Goal: Transaction & Acquisition: Purchase product/service

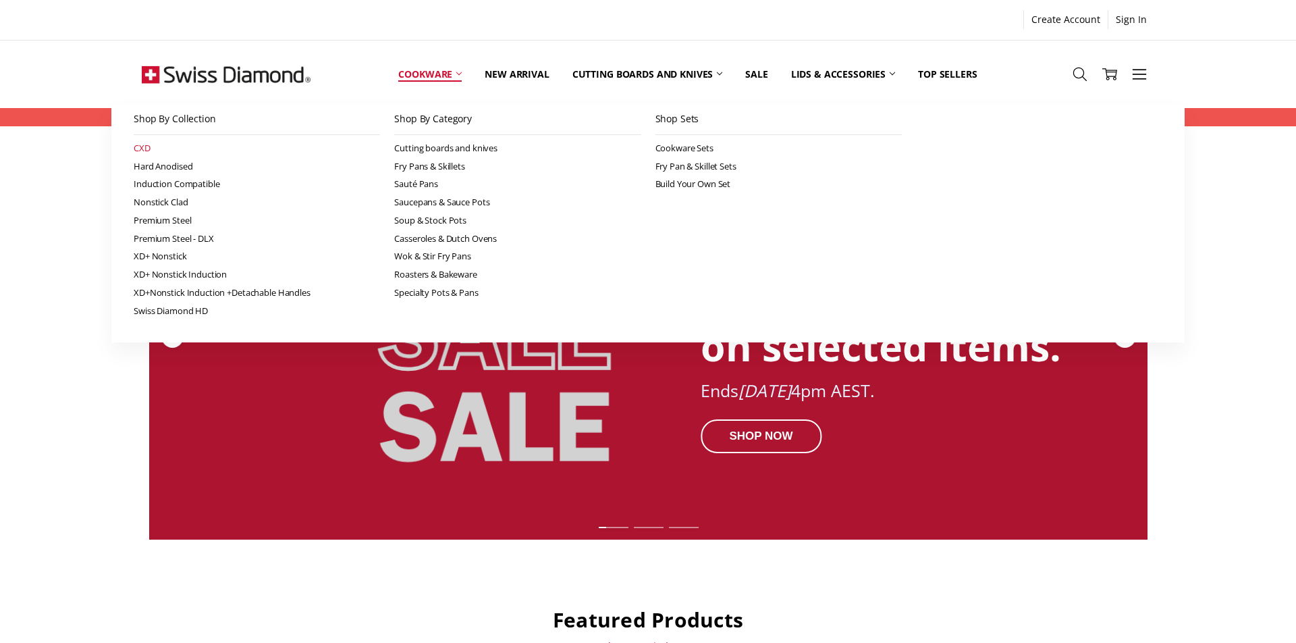
click at [148, 144] on link "CXD" at bounding box center [257, 148] width 246 height 18
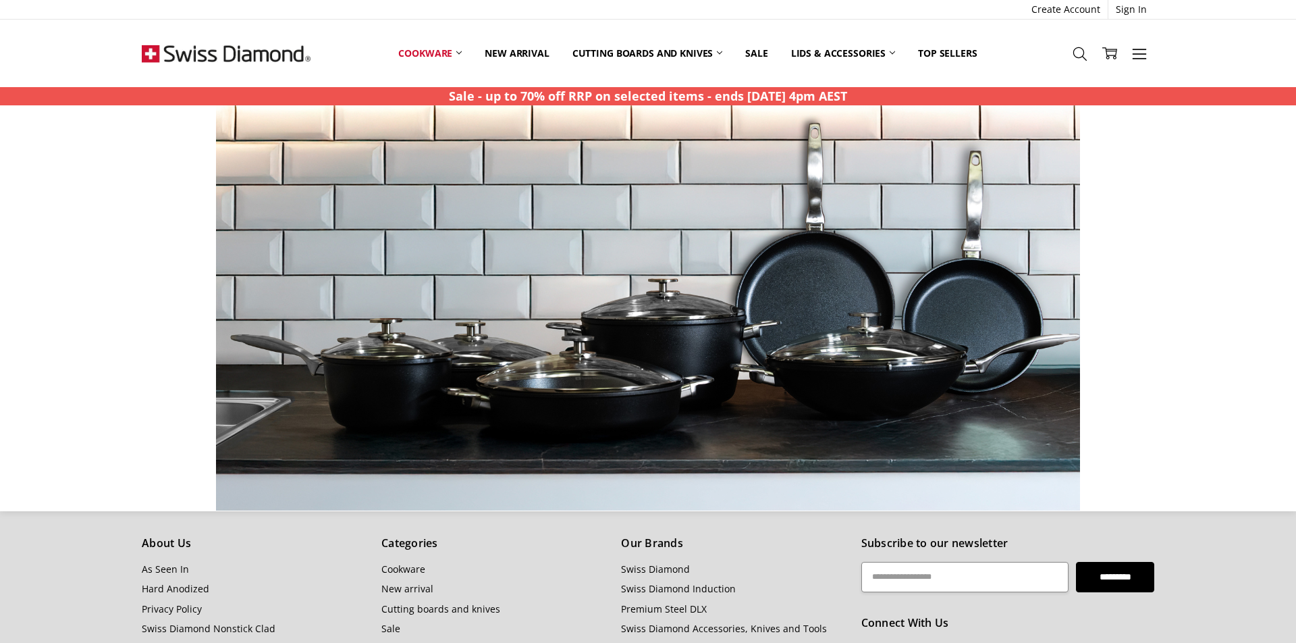
scroll to position [1155, 0]
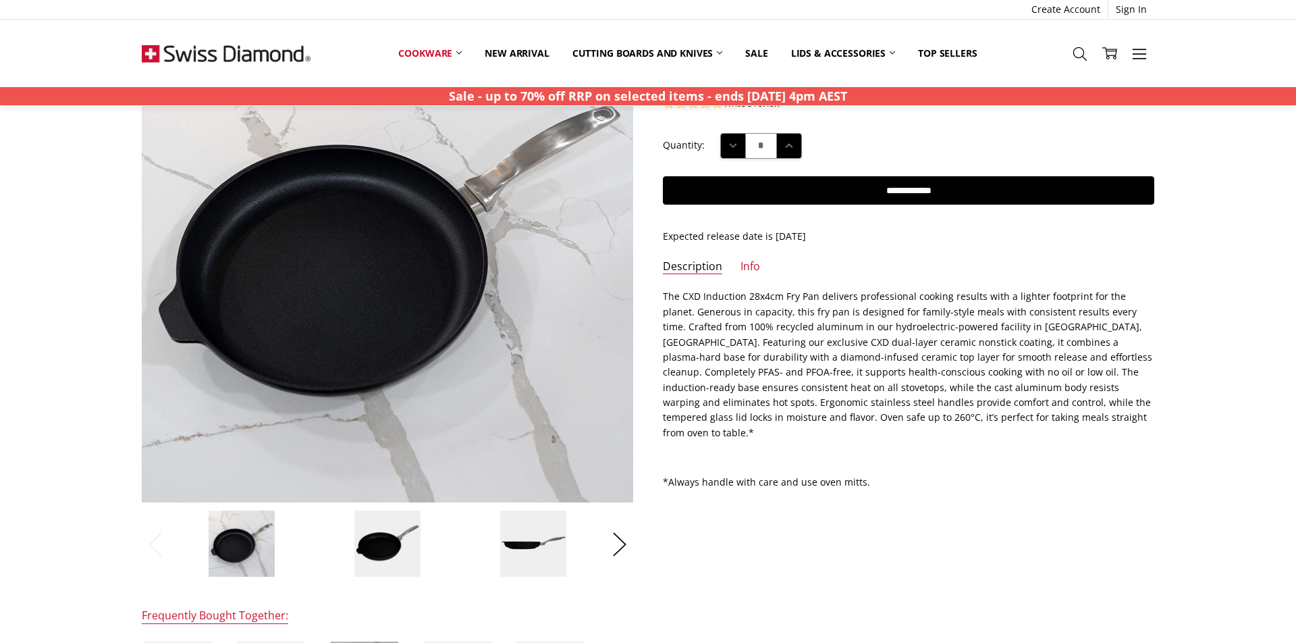
scroll to position [148, 0]
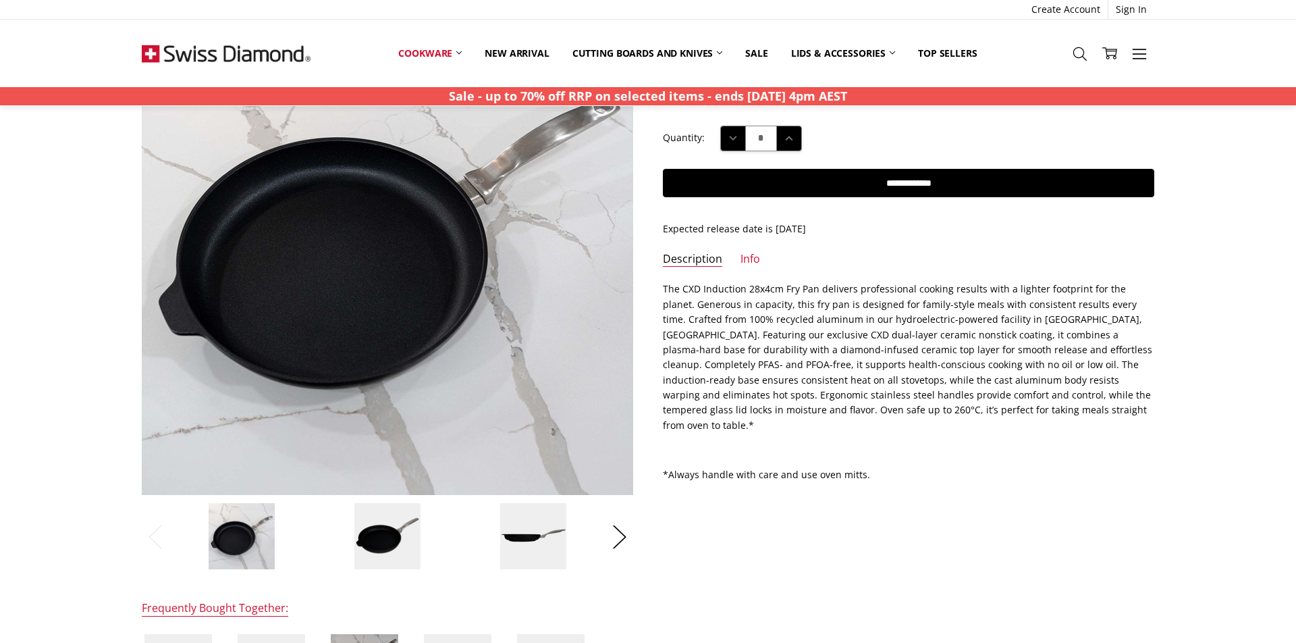
click at [541, 522] on img at bounding box center [532, 535] width 67 height 67
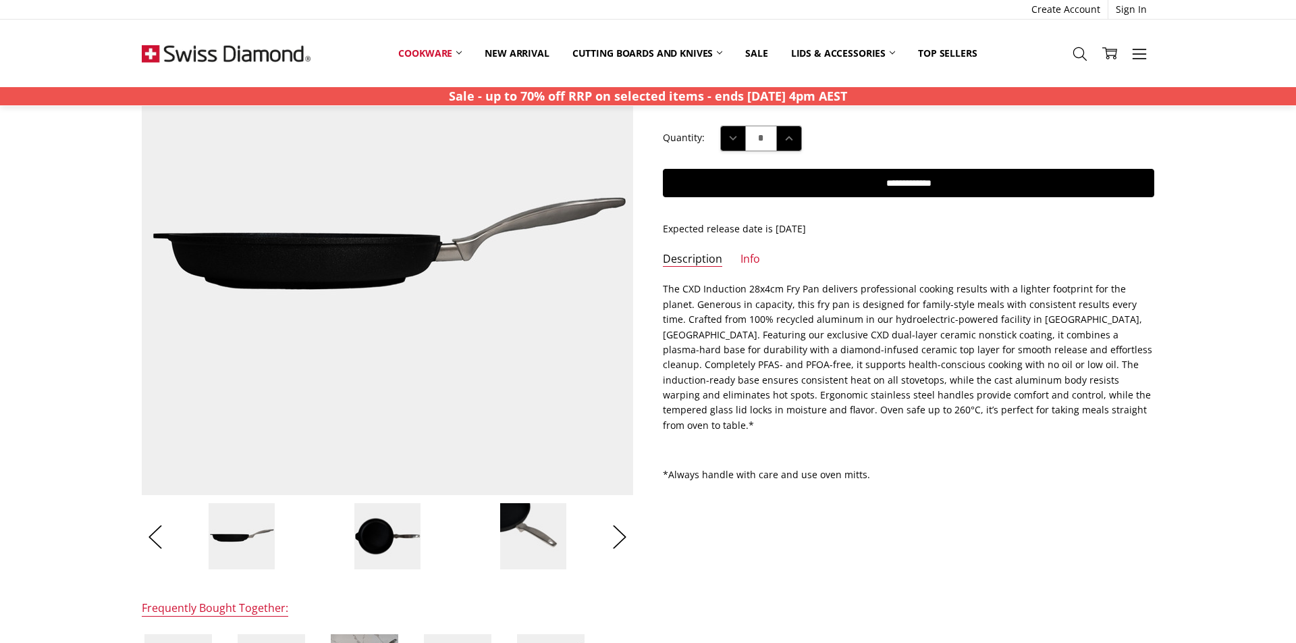
click at [523, 537] on img at bounding box center [532, 535] width 67 height 67
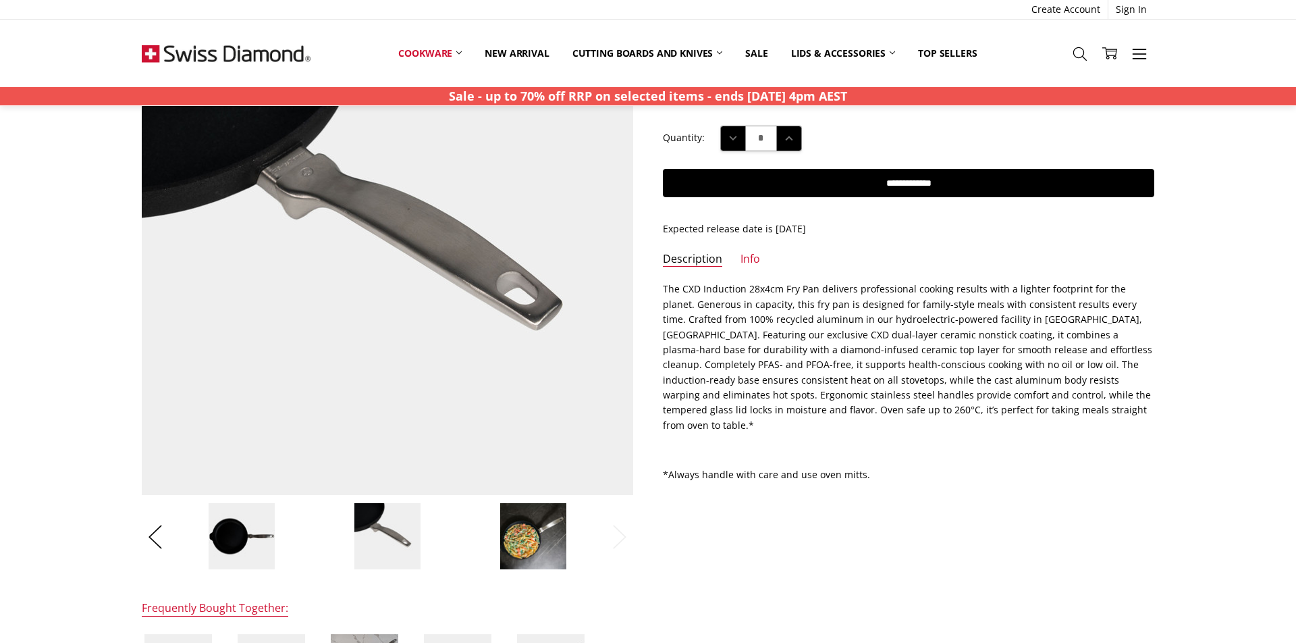
click at [501, 549] on img at bounding box center [532, 535] width 67 height 67
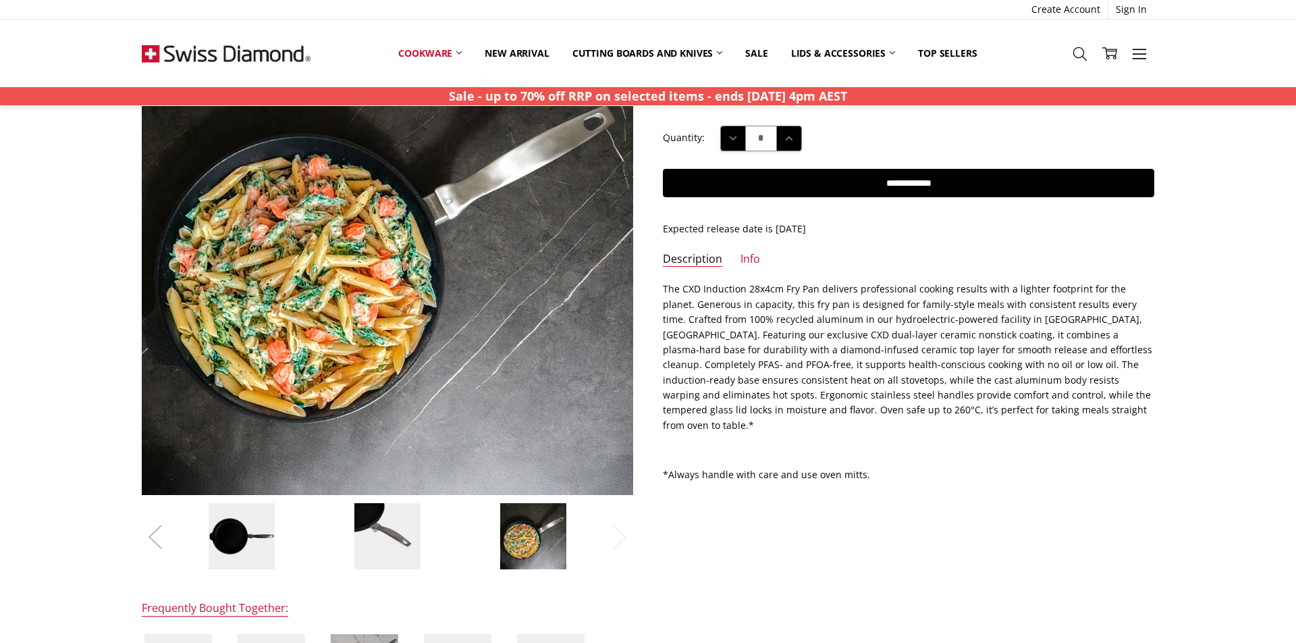
click at [159, 542] on button "Previous" at bounding box center [155, 536] width 27 height 41
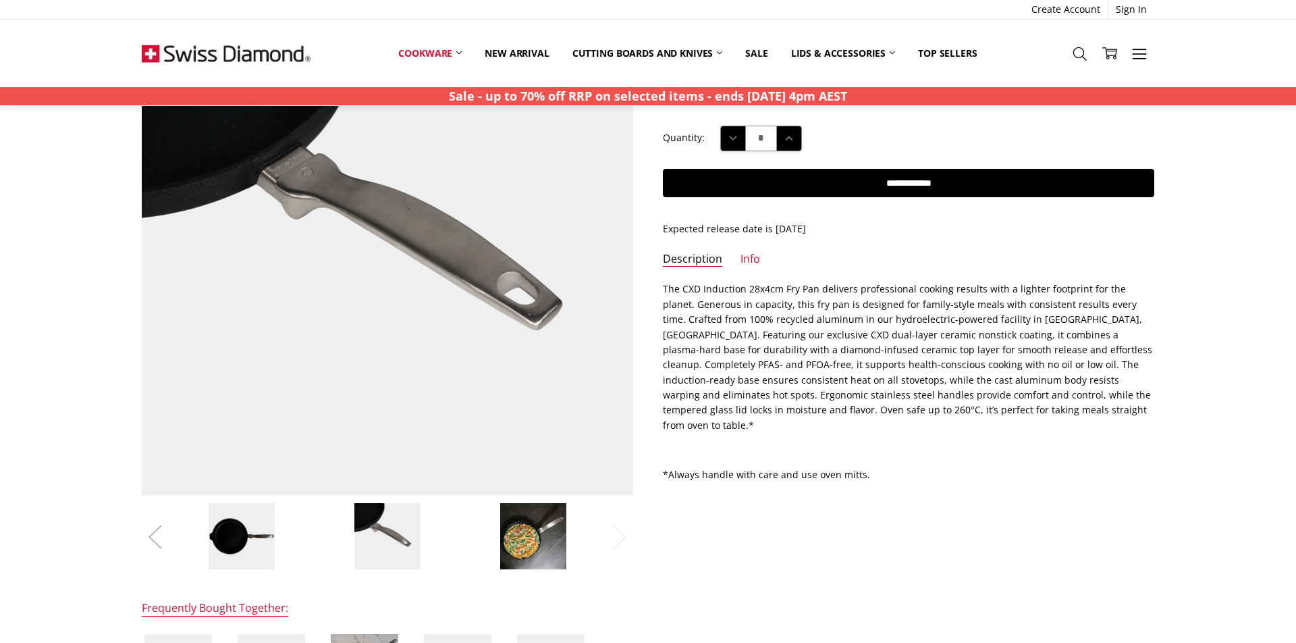
click at [159, 542] on button "Previous" at bounding box center [155, 536] width 27 height 41
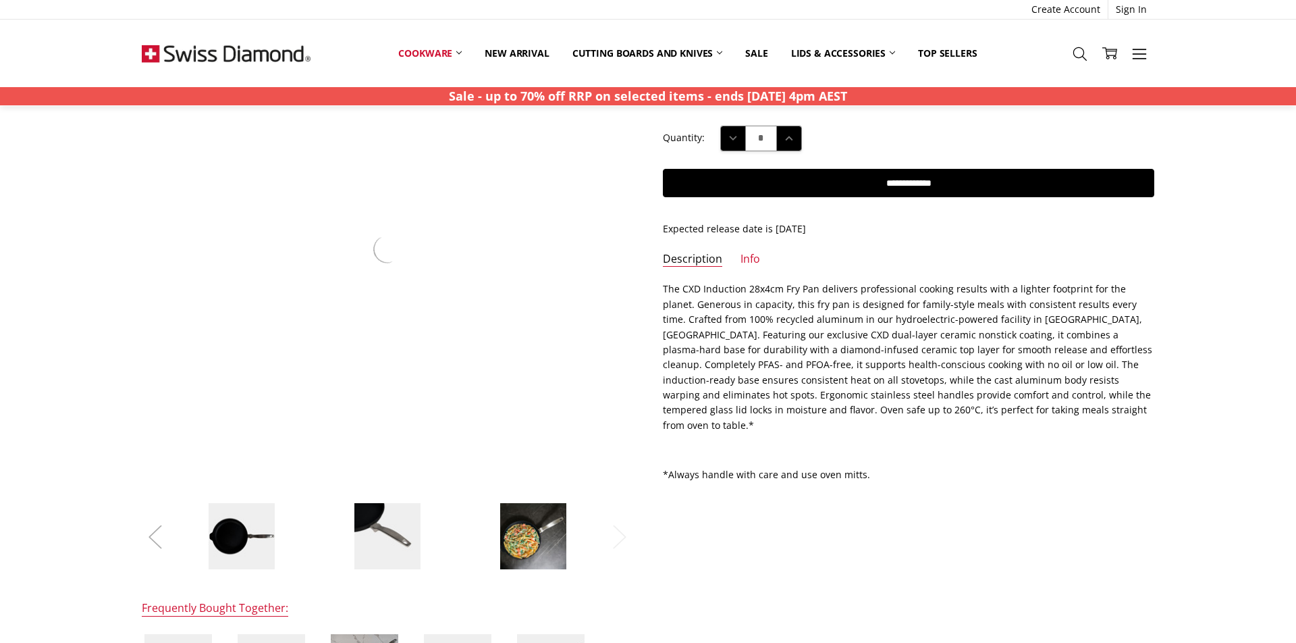
click at [161, 538] on button "Previous" at bounding box center [155, 536] width 27 height 41
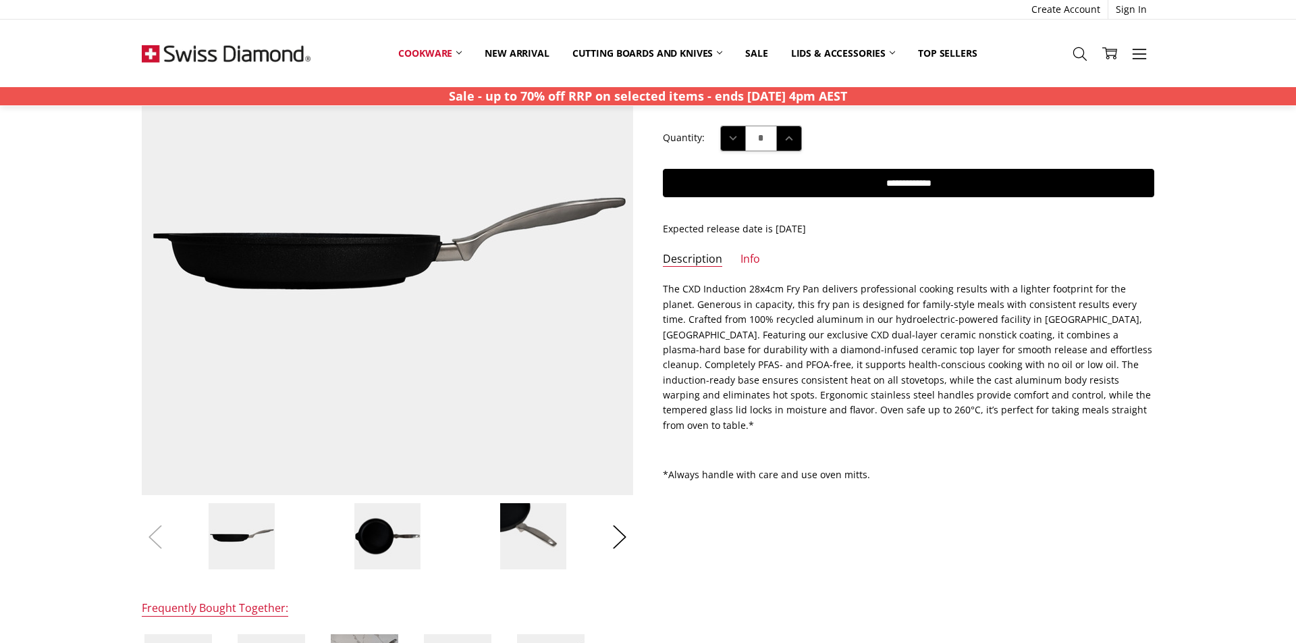
click at [161, 538] on button "Previous" at bounding box center [155, 536] width 27 height 41
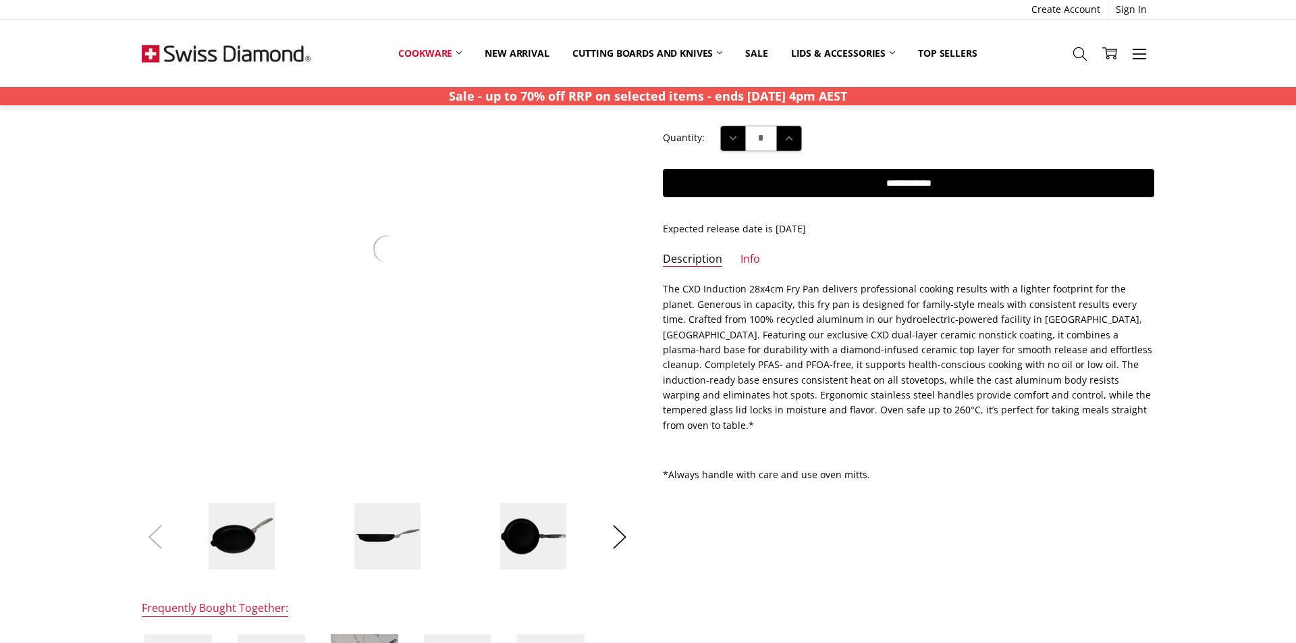
click at [161, 538] on button "Previous" at bounding box center [155, 536] width 27 height 41
